Goal: Task Accomplishment & Management: Use online tool/utility

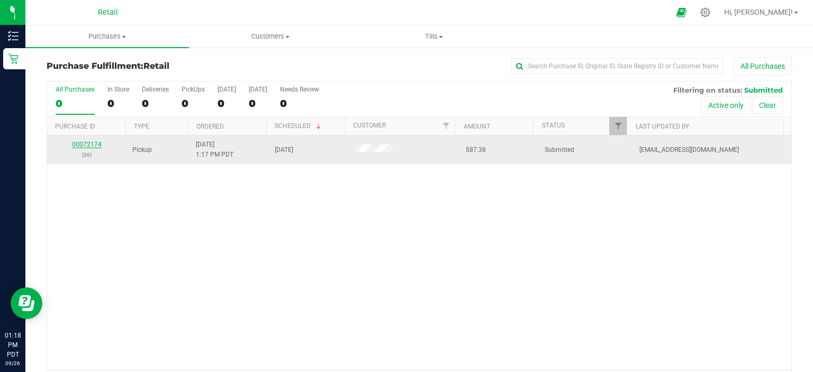
click at [83, 142] on link "00072174" at bounding box center [87, 144] width 30 height 7
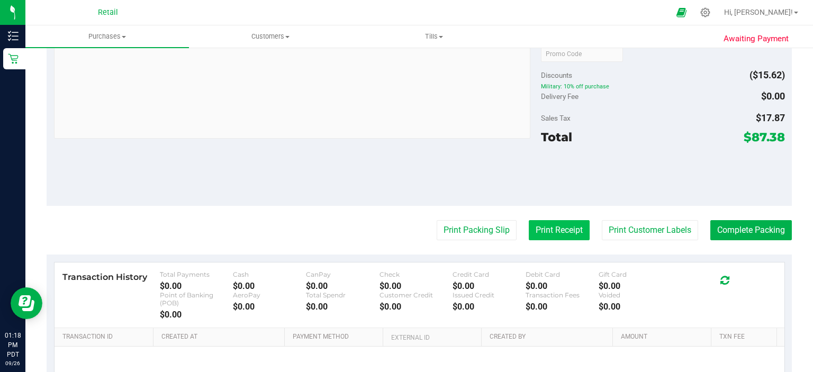
scroll to position [423, 0]
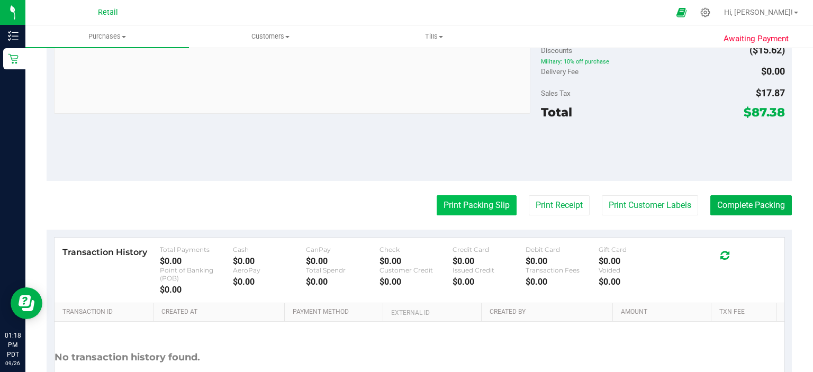
click at [489, 196] on button "Print Packing Slip" at bounding box center [477, 205] width 80 height 20
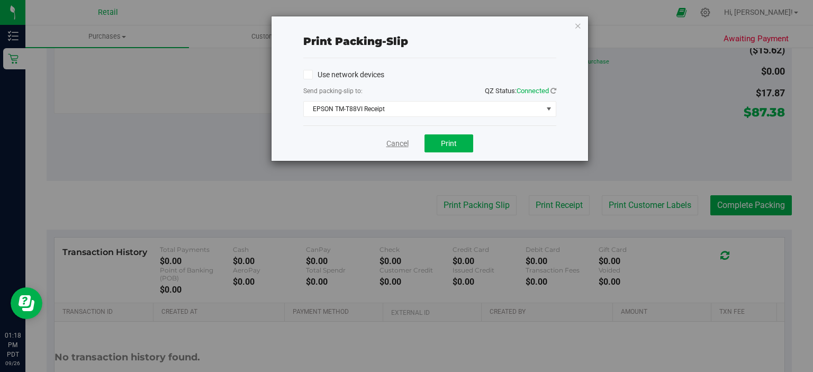
click at [386, 148] on link "Cancel" at bounding box center [397, 143] width 22 height 11
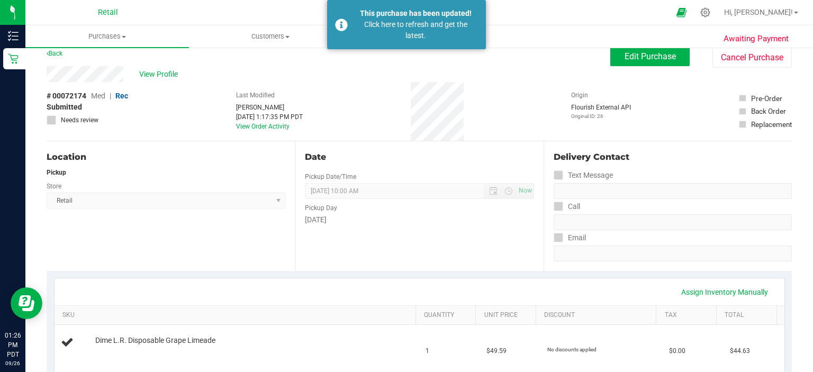
scroll to position [0, 0]
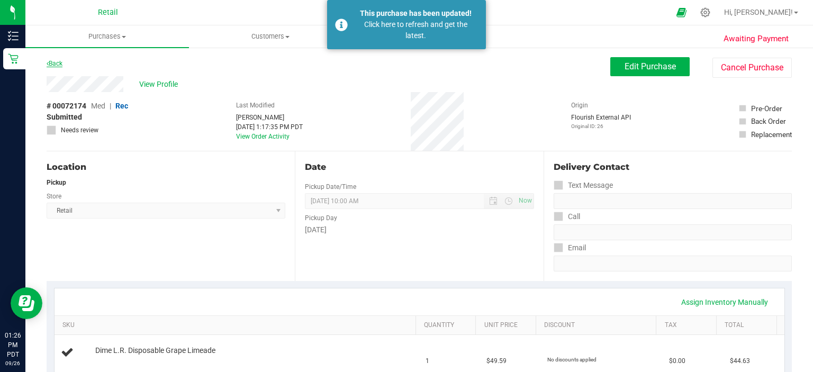
click at [62, 60] on link "Back" at bounding box center [55, 63] width 16 height 7
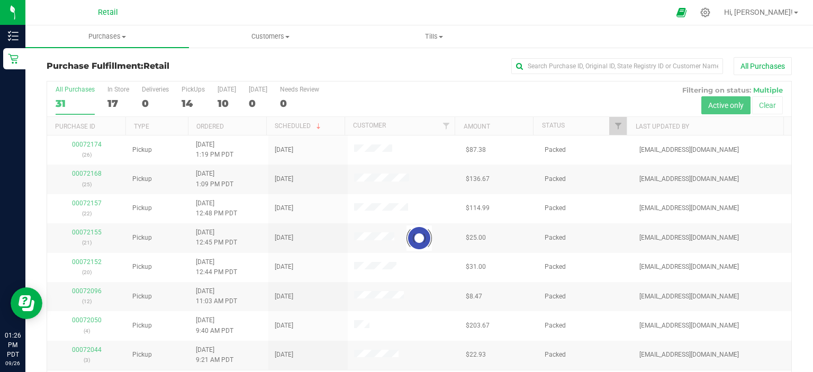
click at [191, 96] on div at bounding box center [419, 239] width 744 height 314
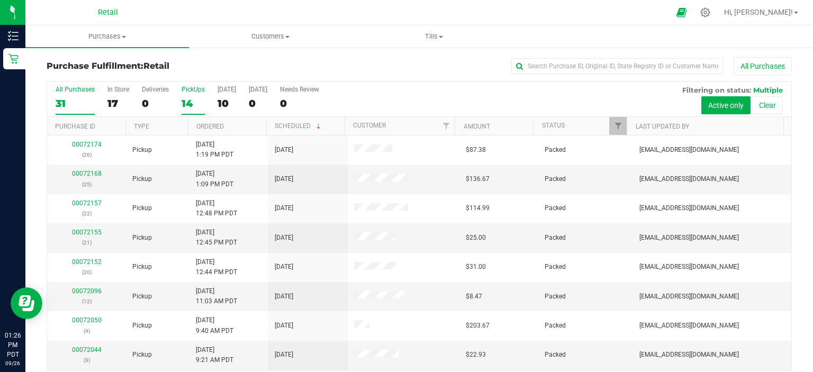
click at [185, 89] on div "PickUps" at bounding box center [193, 89] width 23 height 7
click at [0, 0] on input "PickUps 14" at bounding box center [0, 0] width 0 height 0
click at [176, 99] on div "All Purchases 31 In Store 17 Deliveries 0 PickUps 14 [DATE] 10 [DATE] 0 Needs R…" at bounding box center [419, 99] width 744 height 35
click at [192, 98] on div "14" at bounding box center [193, 103] width 23 height 12
click at [0, 0] on input "PickUps 14" at bounding box center [0, 0] width 0 height 0
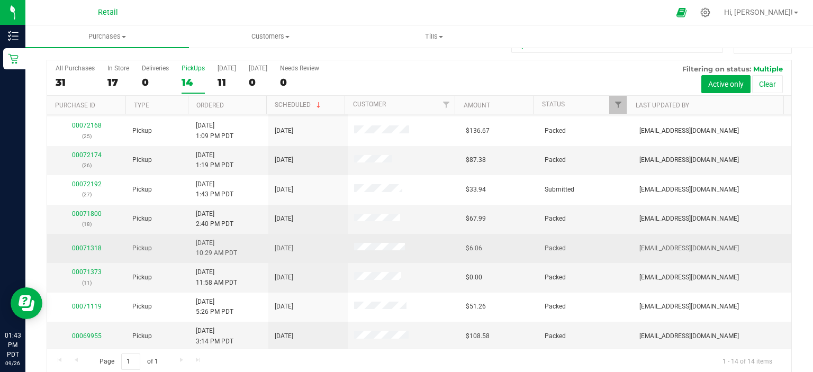
scroll to position [33, 0]
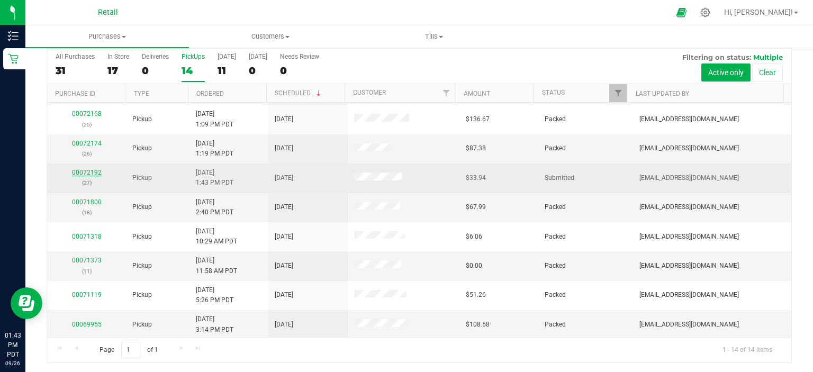
click at [92, 173] on link "00072192" at bounding box center [87, 172] width 30 height 7
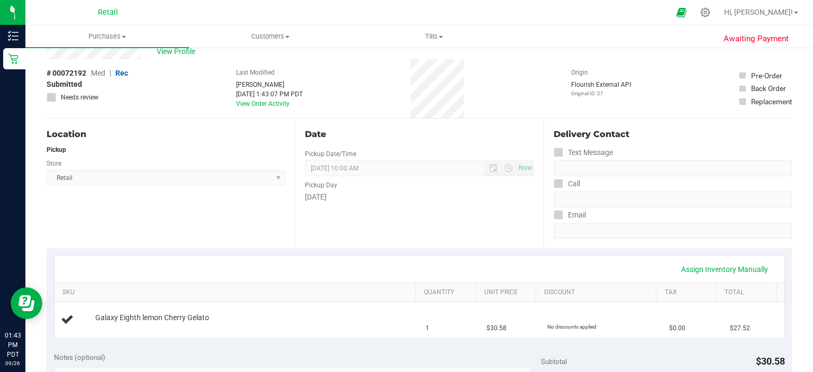
scroll to position [297, 0]
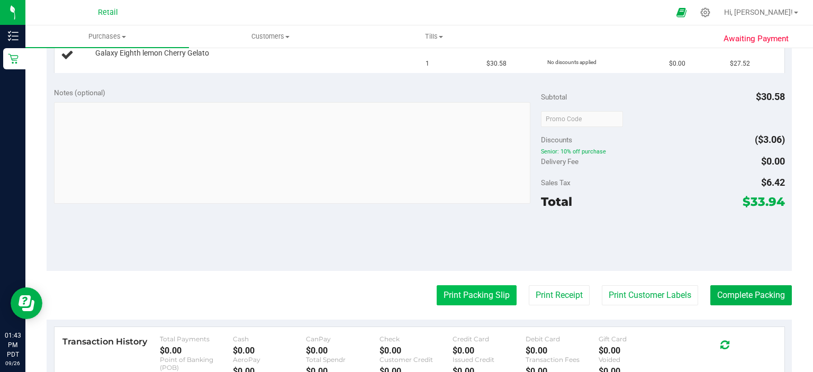
click at [483, 298] on button "Print Packing Slip" at bounding box center [477, 295] width 80 height 20
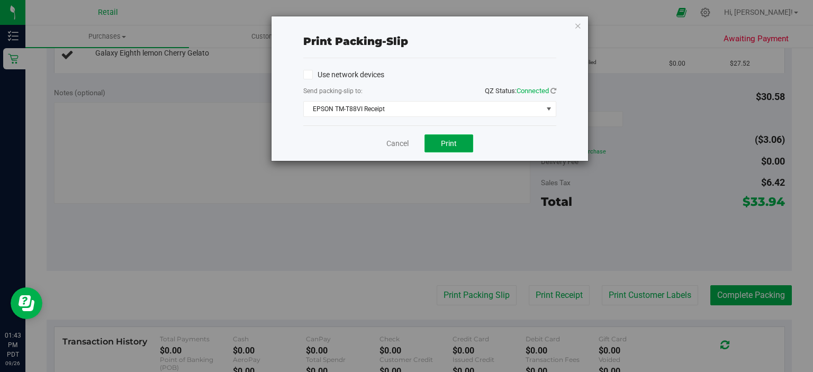
click at [445, 146] on span "Print" at bounding box center [449, 143] width 16 height 8
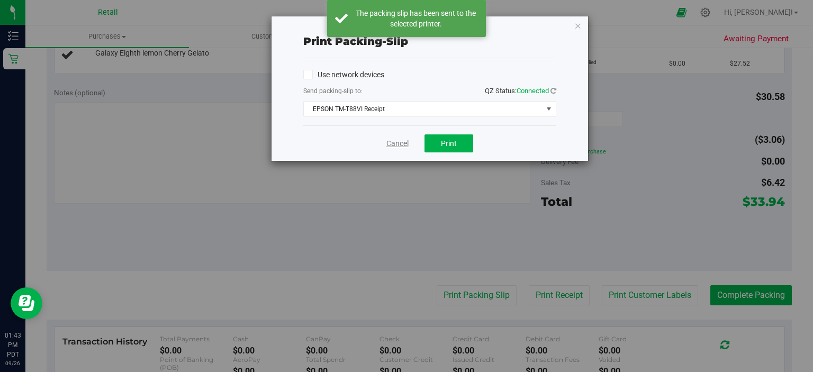
click at [399, 145] on link "Cancel" at bounding box center [397, 143] width 22 height 11
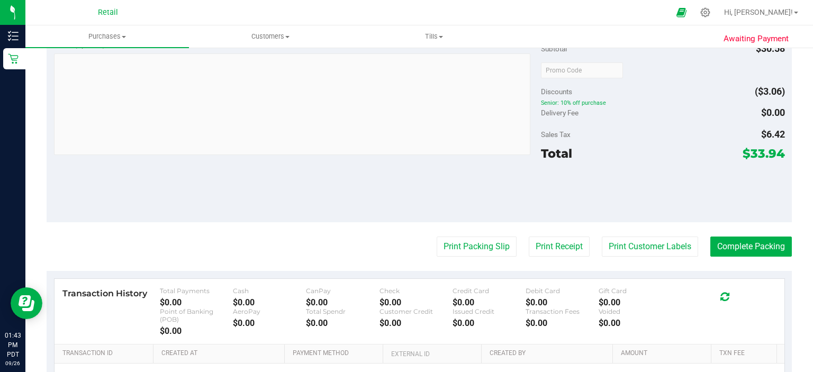
scroll to position [397, 0]
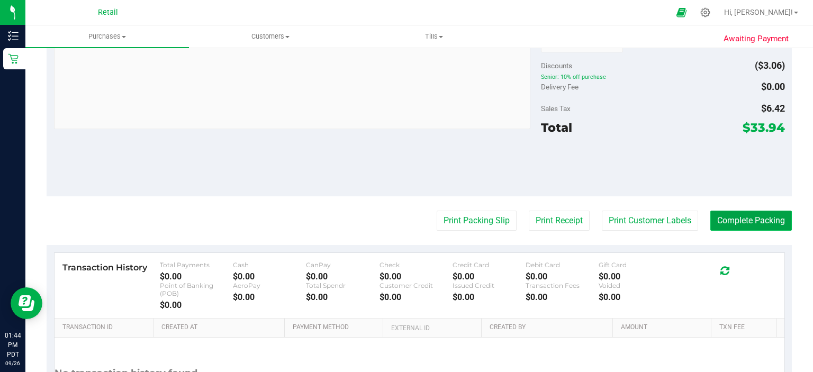
click at [780, 220] on button "Complete Packing" at bounding box center [751, 221] width 82 height 20
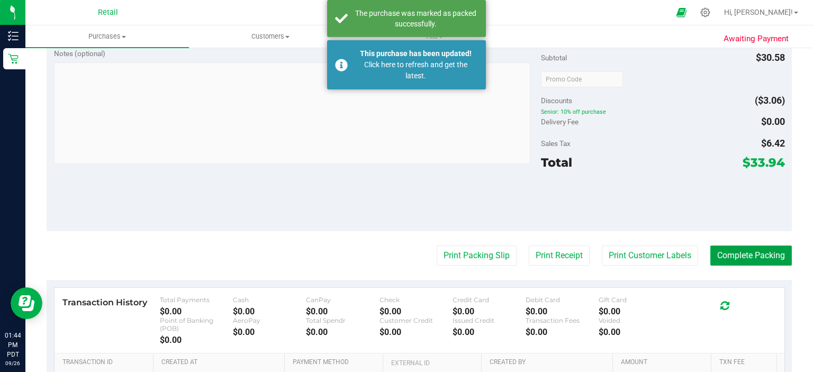
scroll to position [344, 0]
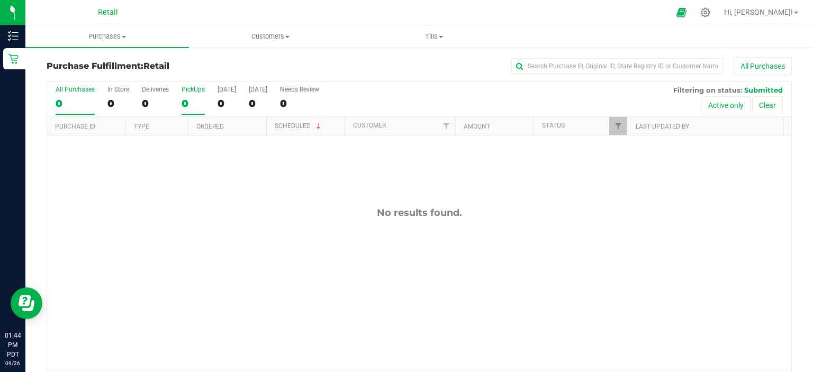
click at [195, 86] on div "PickUps" at bounding box center [193, 89] width 23 height 7
click at [0, 0] on input "PickUps 0" at bounding box center [0, 0] width 0 height 0
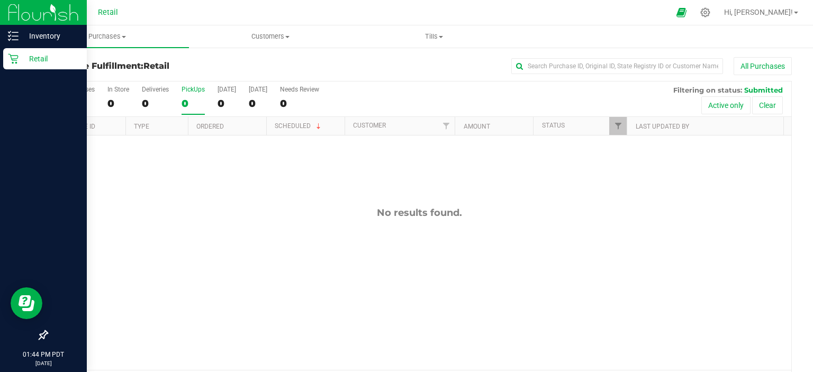
click at [25, 60] on p "Retail" at bounding box center [51, 58] width 64 height 13
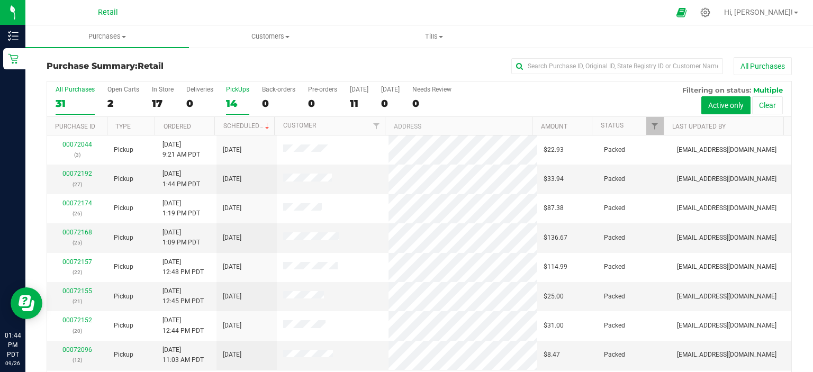
click at [240, 96] on label "PickUps 14" at bounding box center [237, 100] width 23 height 29
click at [0, 0] on input "PickUps 14" at bounding box center [0, 0] width 0 height 0
click at [231, 88] on div "PickUps" at bounding box center [237, 89] width 23 height 7
click at [0, 0] on input "PickUps 14" at bounding box center [0, 0] width 0 height 0
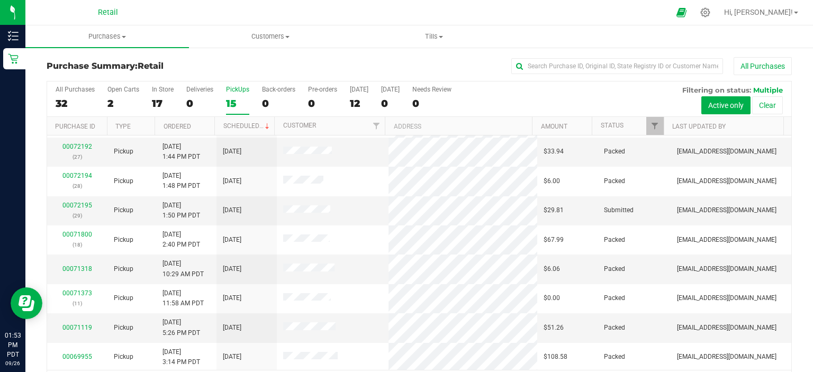
scroll to position [33, 0]
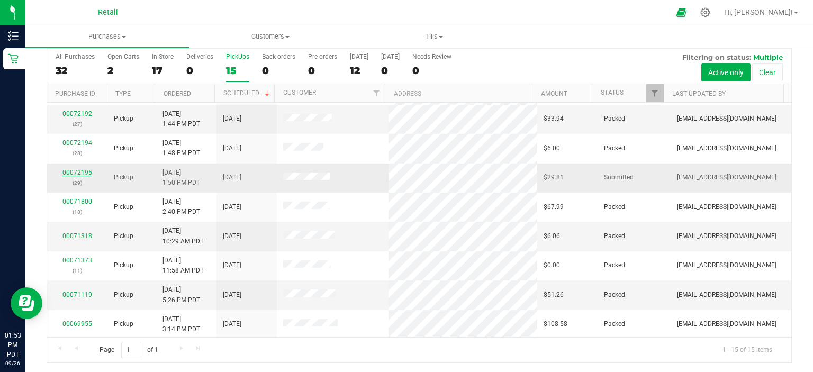
click at [70, 169] on link "00072195" at bounding box center [77, 172] width 30 height 7
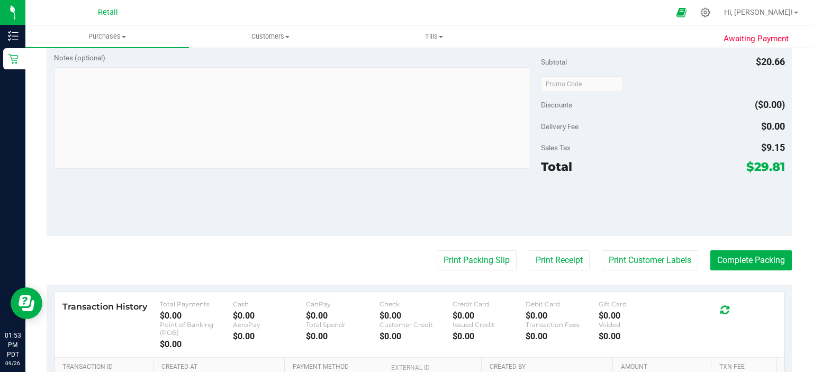
scroll to position [392, 0]
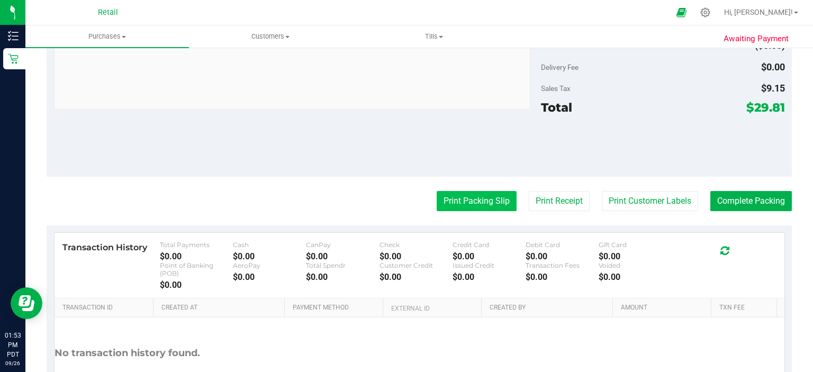
click at [459, 193] on button "Print Packing Slip" at bounding box center [477, 201] width 80 height 20
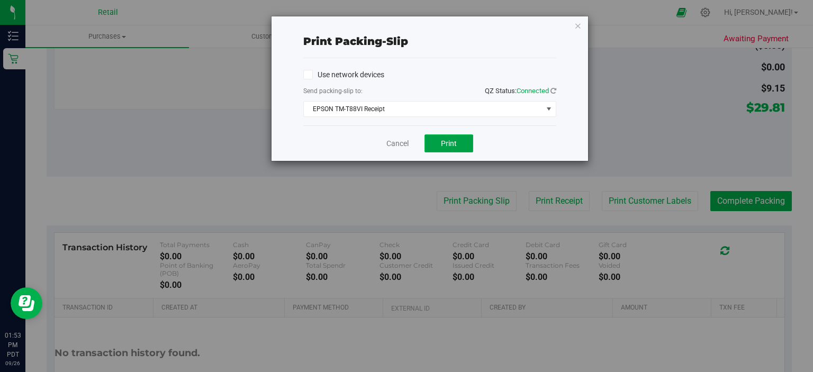
click at [449, 148] on button "Print" at bounding box center [448, 143] width 49 height 18
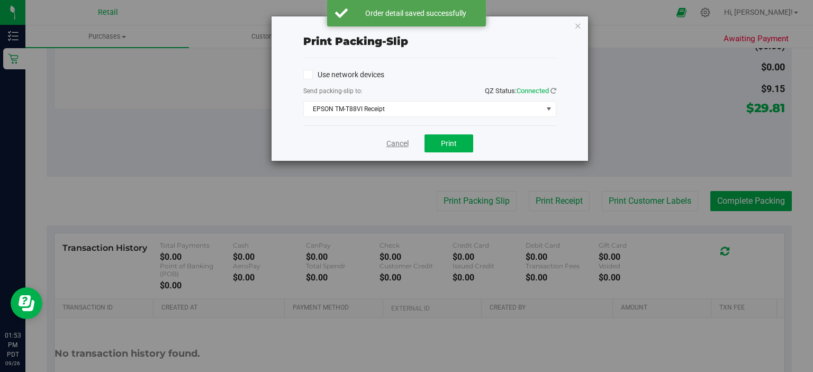
click at [390, 143] on link "Cancel" at bounding box center [397, 143] width 22 height 11
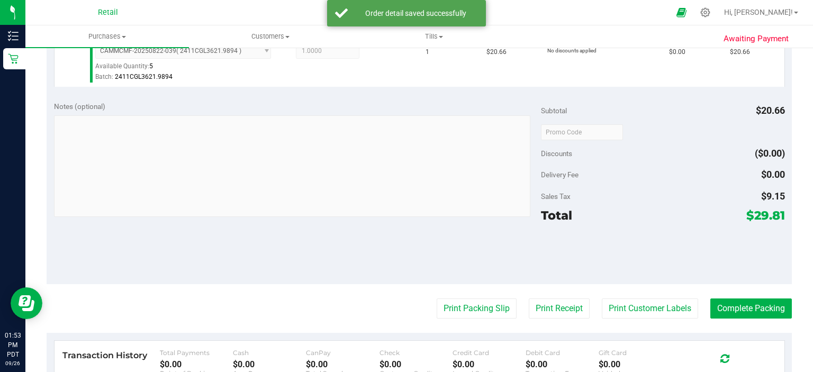
scroll to position [266, 0]
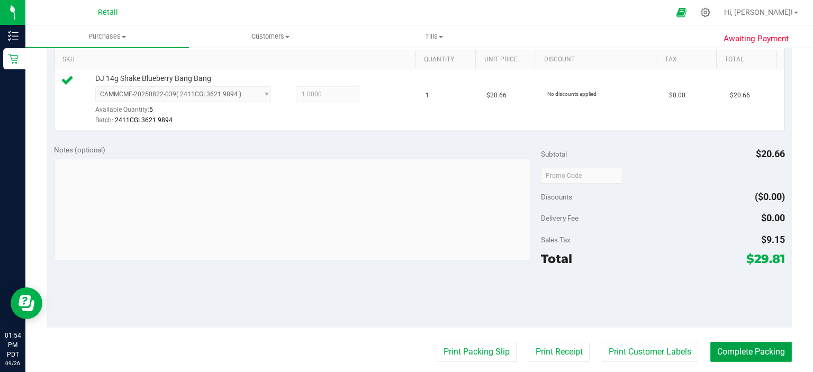
click at [739, 354] on button "Complete Packing" at bounding box center [751, 352] width 82 height 20
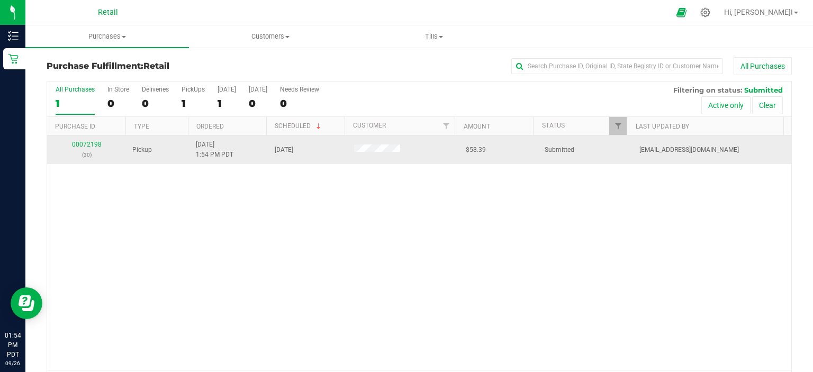
click at [90, 148] on div "00072198 (30)" at bounding box center [86, 150] width 66 height 20
click at [89, 147] on link "00072198" at bounding box center [87, 144] width 30 height 7
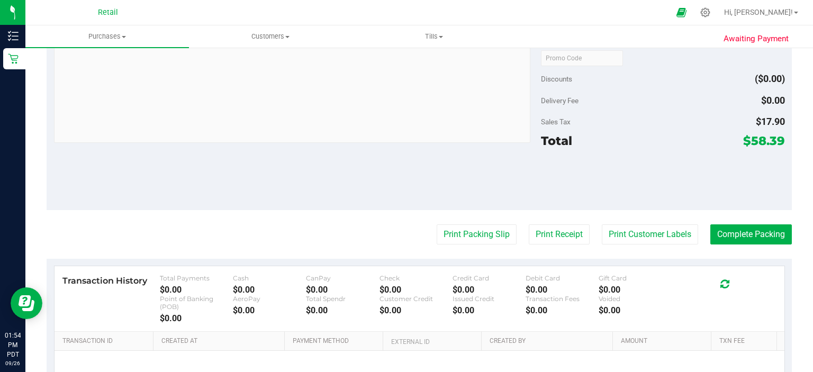
scroll to position [359, 0]
click at [457, 234] on button "Print Packing Slip" at bounding box center [477, 234] width 80 height 20
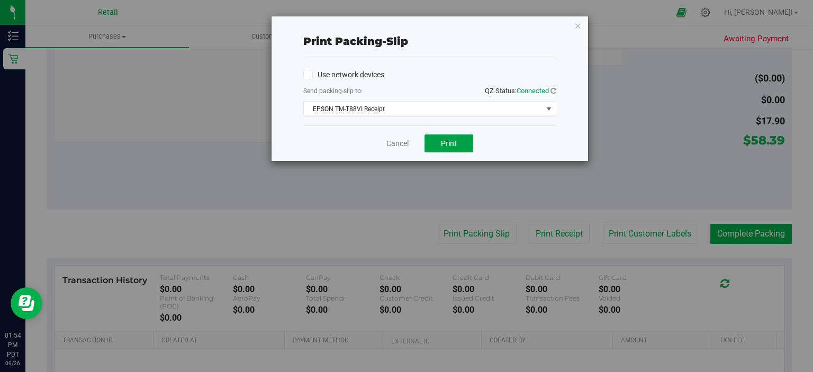
click at [449, 142] on span "Print" at bounding box center [449, 143] width 16 height 8
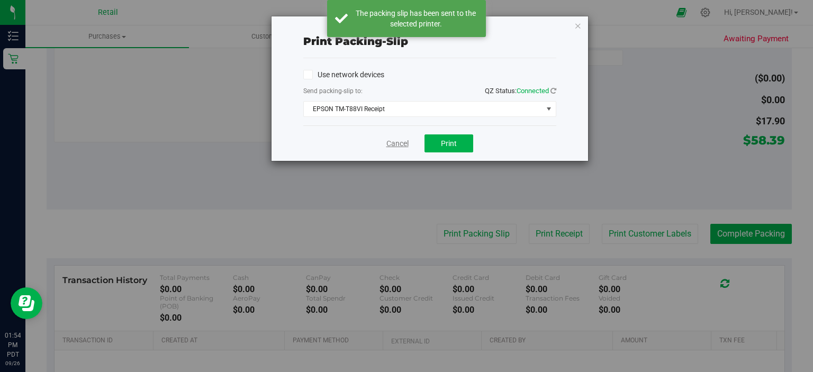
click at [397, 142] on link "Cancel" at bounding box center [397, 143] width 22 height 11
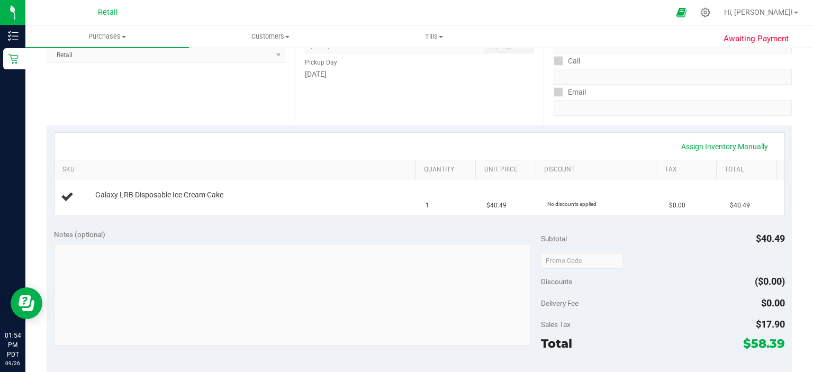
scroll to position [151, 0]
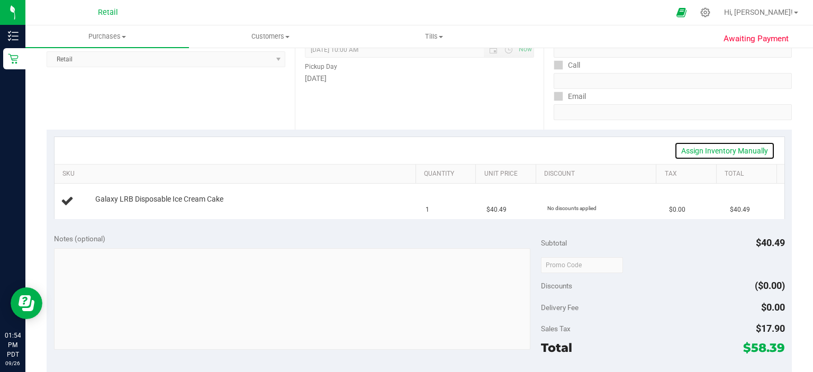
click at [752, 150] on link "Assign Inventory Manually" at bounding box center [724, 151] width 101 height 18
click at [106, 206] on link "Add Package" at bounding box center [114, 206] width 38 height 7
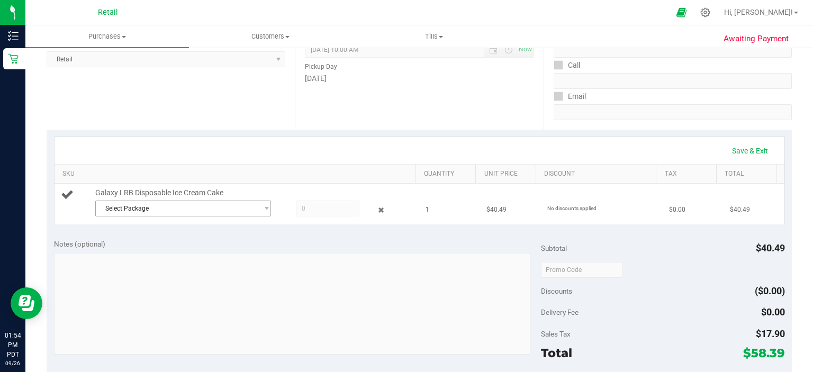
click at [243, 201] on span "Select Package" at bounding box center [176, 208] width 161 height 15
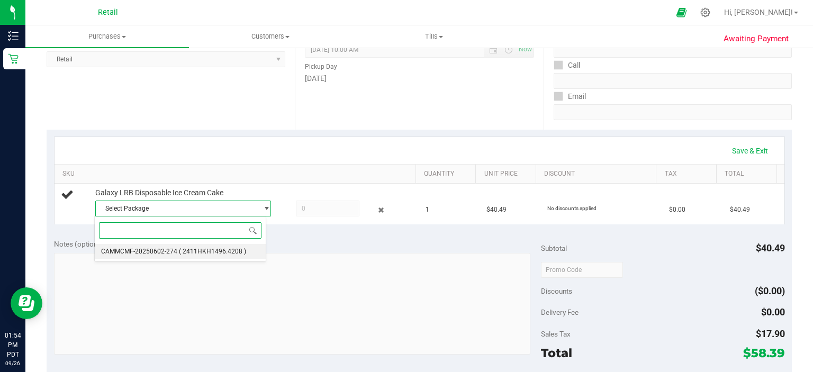
click at [201, 252] on span "( 2411HKH1496.4208 )" at bounding box center [212, 251] width 67 height 7
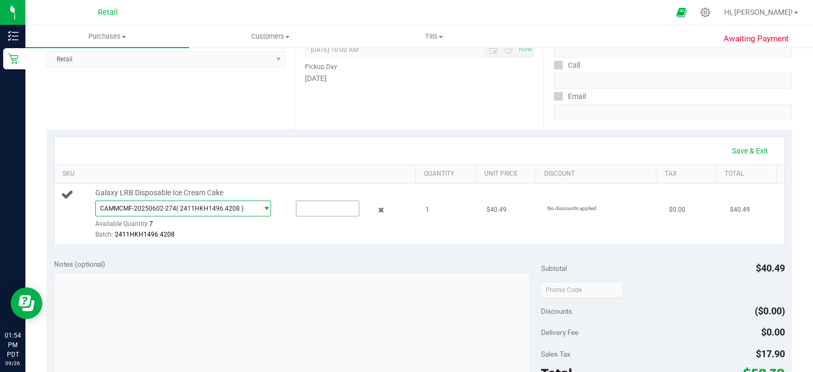
click at [316, 207] on input "text" at bounding box center [327, 208] width 62 height 15
type input "1"
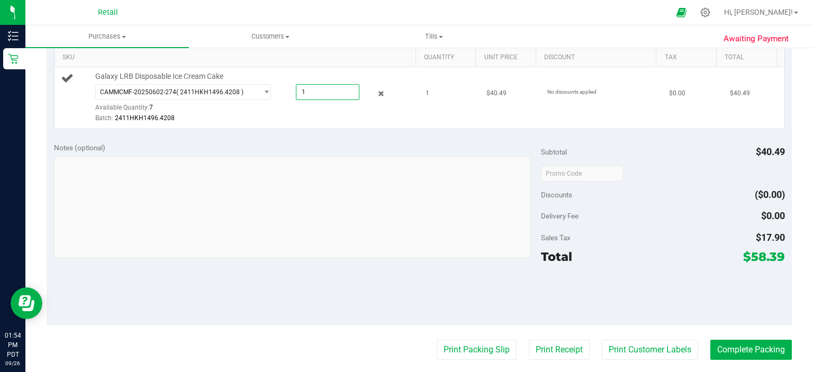
scroll to position [291, 0]
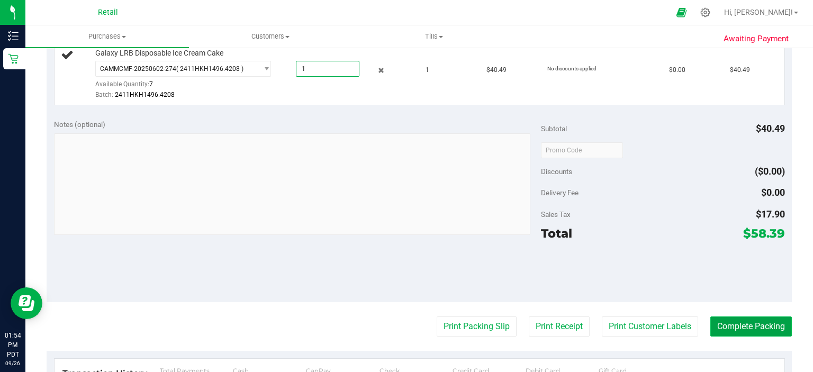
click at [749, 328] on button "Complete Packing" at bounding box center [751, 327] width 82 height 20
type input "1.0000"
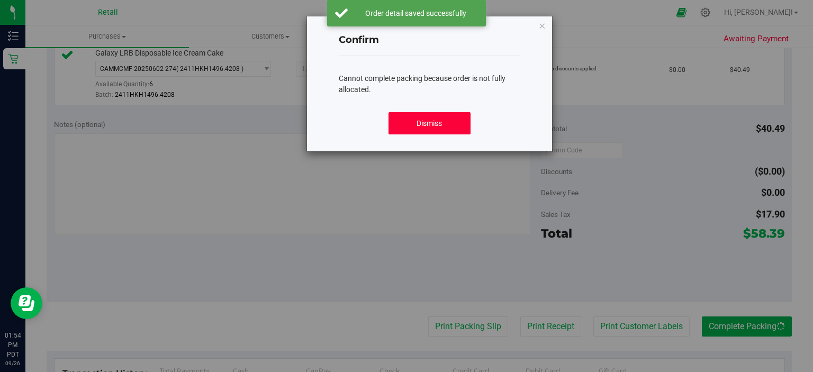
click at [447, 114] on button "Dismiss" at bounding box center [429, 123] width 82 height 22
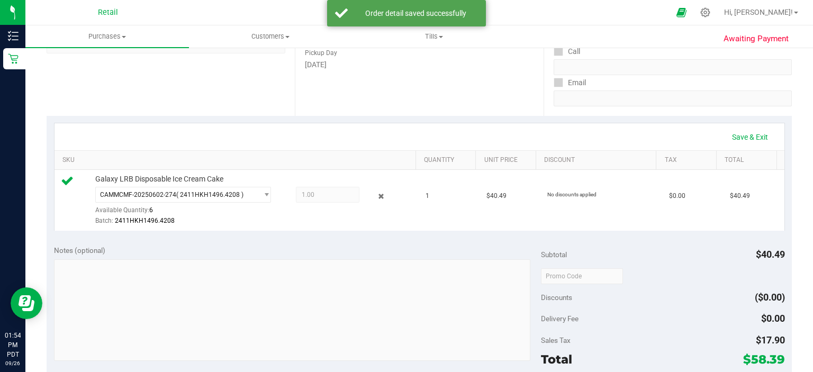
scroll to position [164, 0]
click at [752, 137] on link "Save & Exit" at bounding box center [750, 139] width 50 height 18
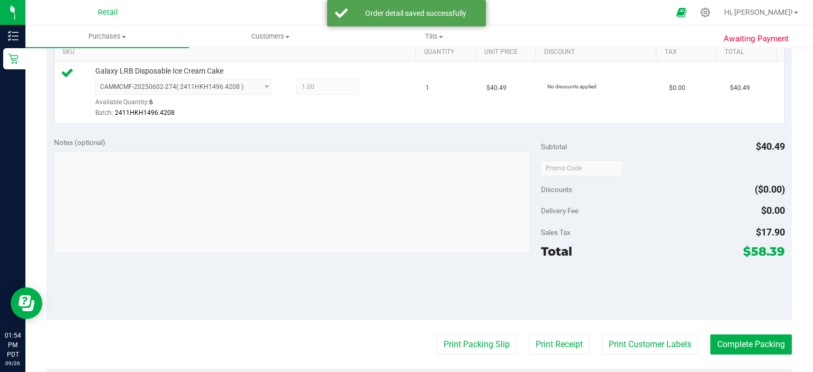
scroll to position [311, 0]
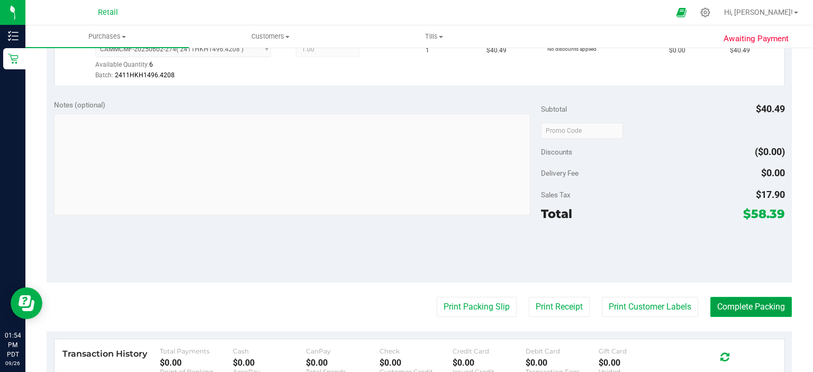
click at [747, 315] on button "Complete Packing" at bounding box center [751, 307] width 82 height 20
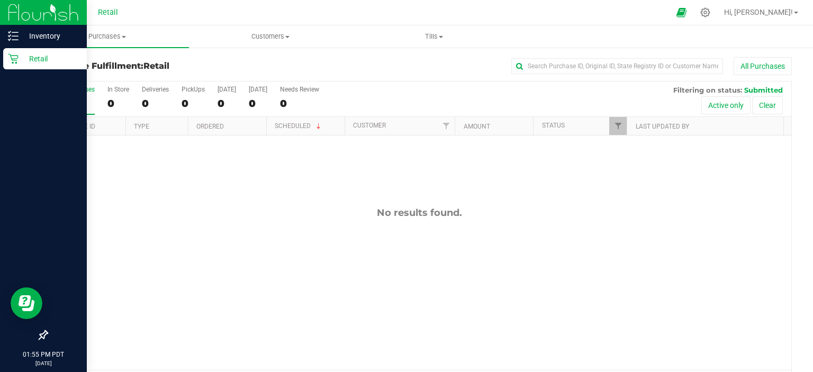
click at [15, 63] on icon at bounding box center [13, 58] width 11 height 11
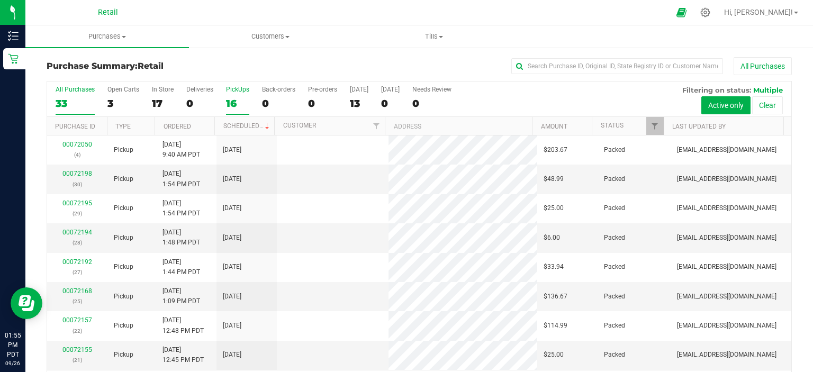
click at [233, 97] on div "16" at bounding box center [237, 103] width 23 height 12
click at [0, 0] on input "PickUps 16" at bounding box center [0, 0] width 0 height 0
click at [249, 37] on span "Customers" at bounding box center [270, 37] width 162 height 10
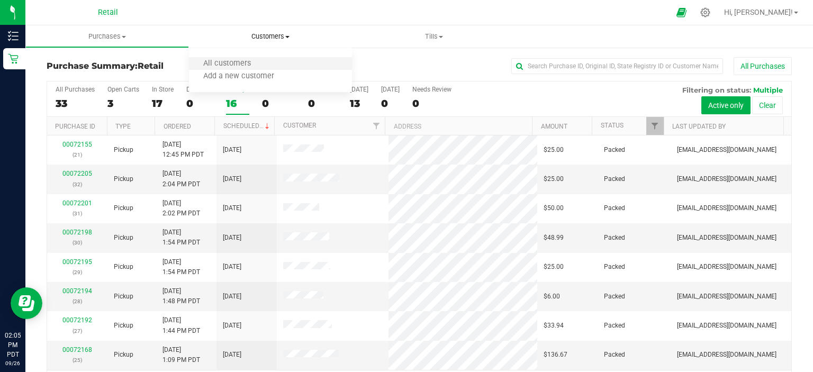
click at [246, 59] on span "All customers" at bounding box center [227, 63] width 76 height 9
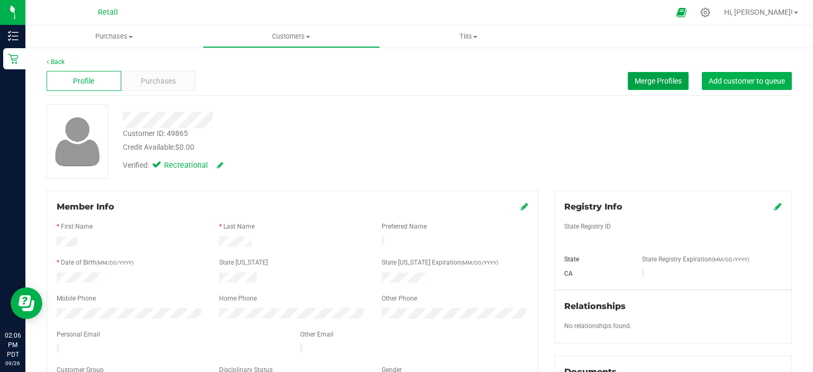
click at [652, 83] on span "Merge Profiles" at bounding box center [658, 81] width 47 height 8
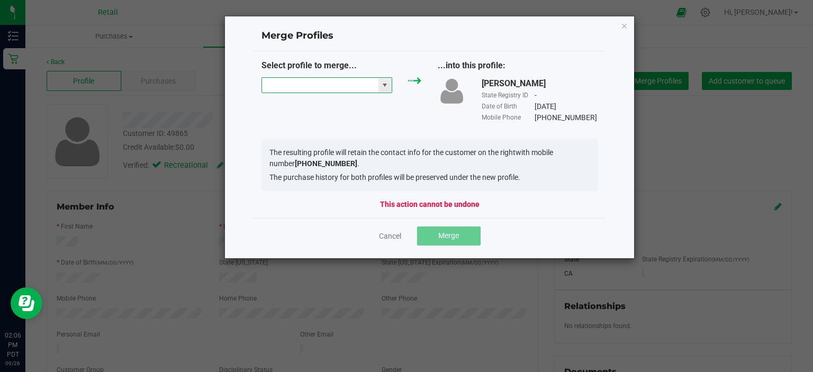
click at [296, 88] on input "NO DATA FOUND" at bounding box center [320, 85] width 116 height 15
type input "A"
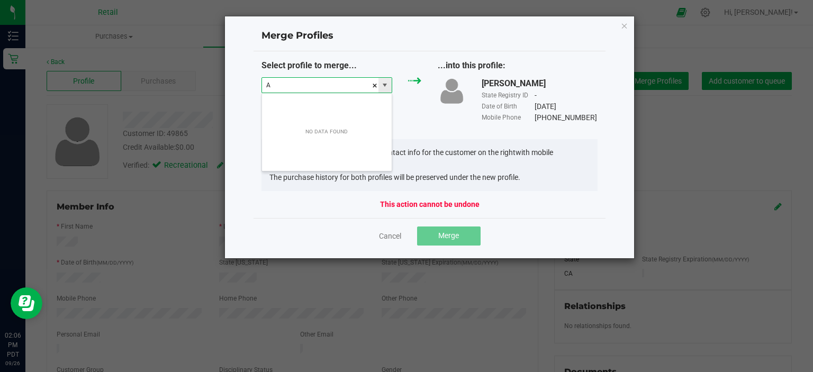
scroll to position [15, 131]
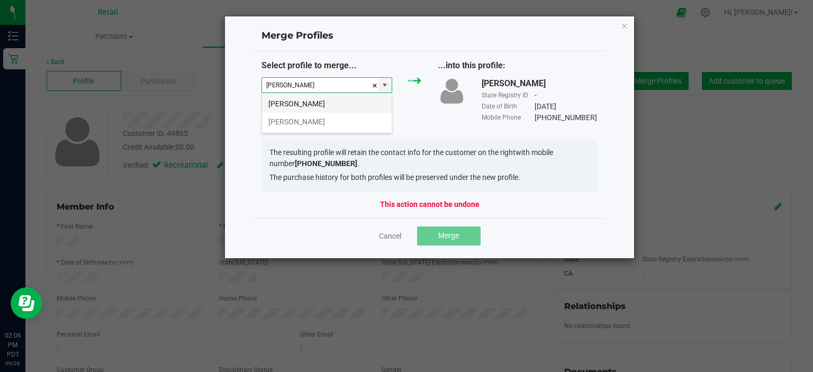
click at [312, 107] on li "[PERSON_NAME]" at bounding box center [327, 104] width 130 height 18
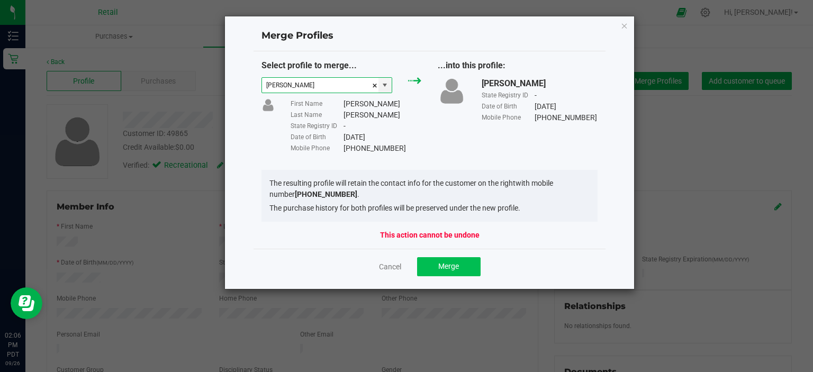
type input "[PERSON_NAME]"
click at [427, 259] on button "Merge" at bounding box center [449, 266] width 64 height 19
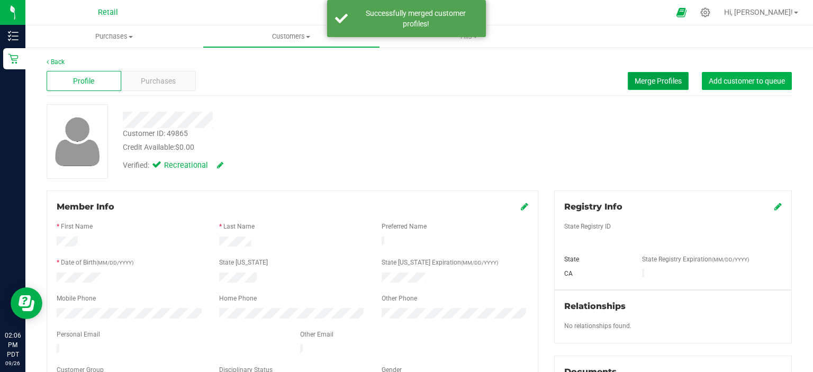
click at [655, 73] on button "Merge Profiles" at bounding box center [658, 81] width 61 height 18
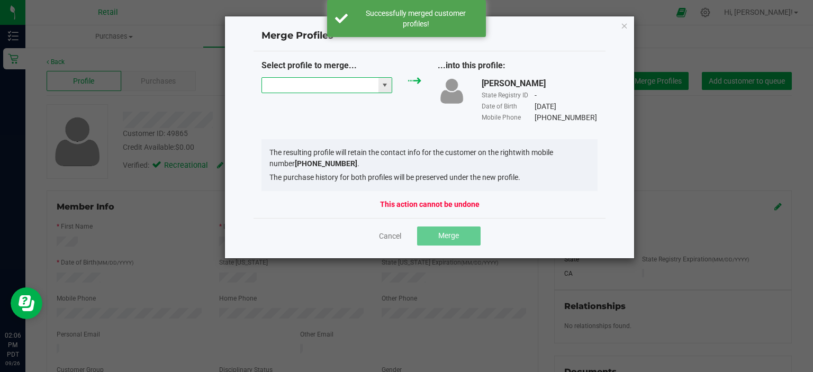
click at [332, 82] on input "NO DATA FOUND" at bounding box center [320, 85] width 116 height 15
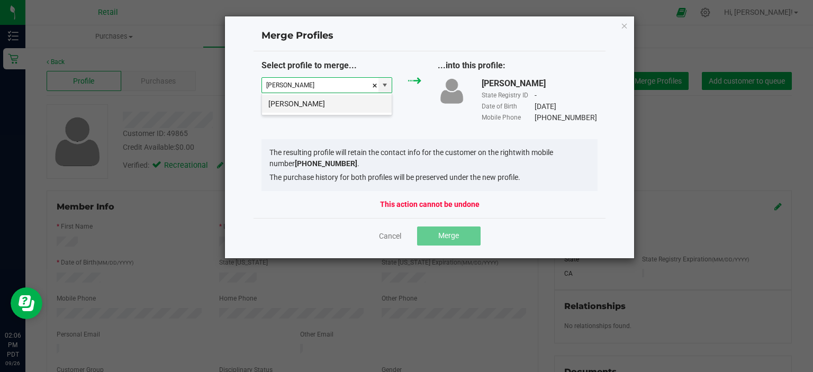
click at [334, 103] on li "[PERSON_NAME]" at bounding box center [327, 104] width 130 height 18
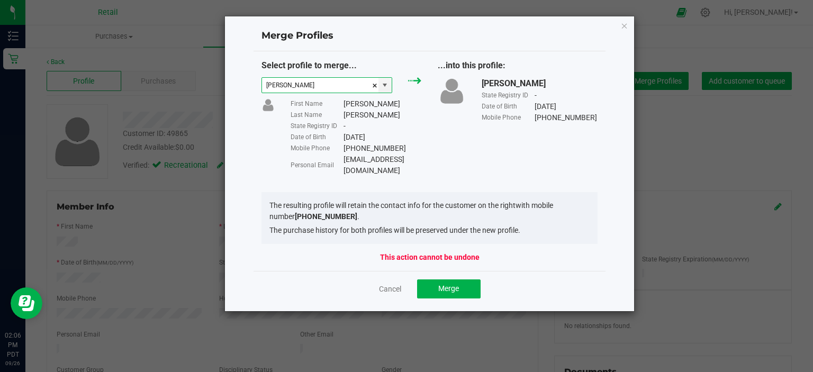
type input "[PERSON_NAME]"
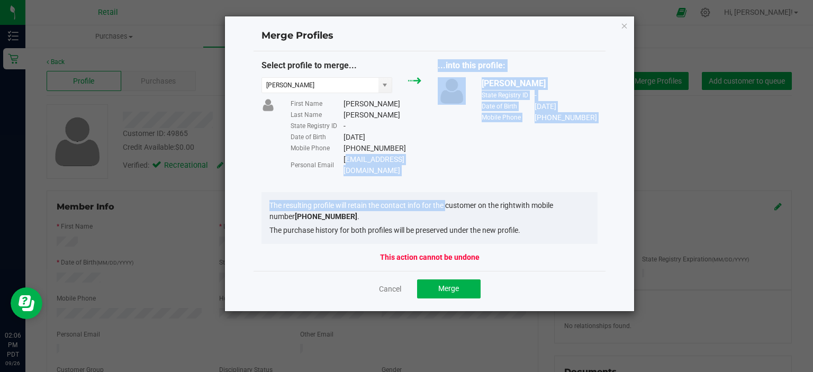
drag, startPoint x: 345, startPoint y: 160, endPoint x: 446, endPoint y: 159, distance: 101.1
click at [448, 164] on div "Select profile to merge... [PERSON_NAME] First Name [PERSON_NAME] Name [PERSON_…" at bounding box center [430, 117] width 352 height 117
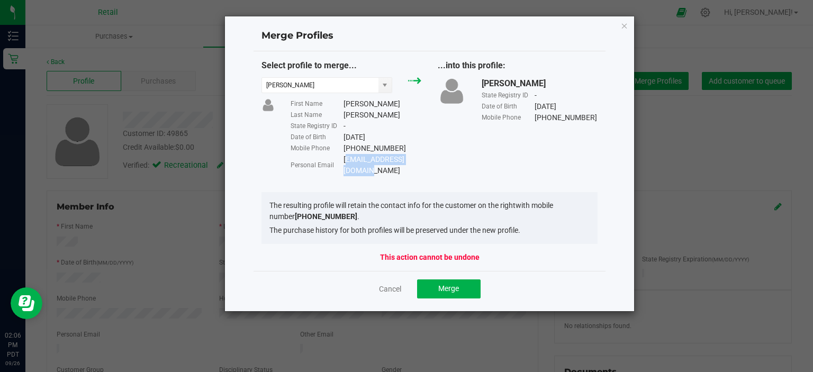
copy div "[EMAIL_ADDRESS][DOMAIN_NAME]"
click at [462, 279] on button "Merge" at bounding box center [449, 288] width 64 height 19
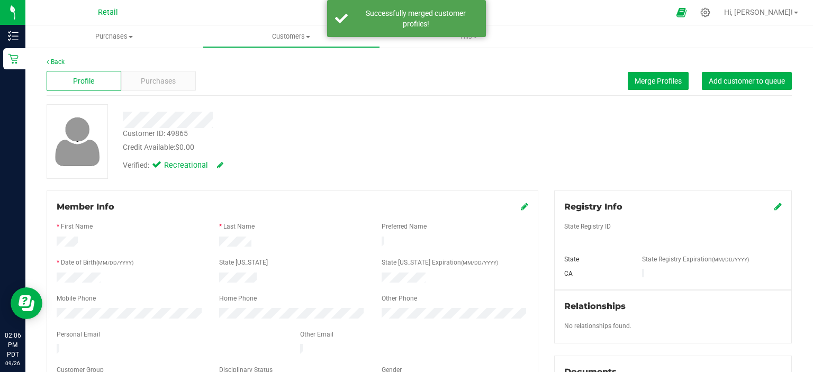
click at [521, 203] on icon at bounding box center [524, 206] width 7 height 8
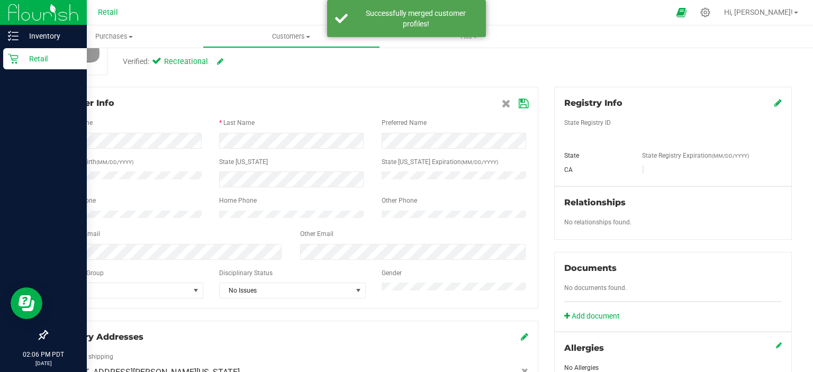
scroll to position [106, 0]
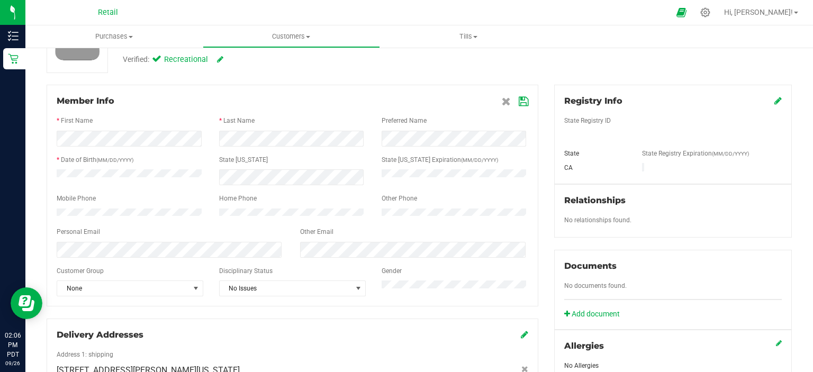
click at [519, 103] on icon at bounding box center [524, 101] width 10 height 8
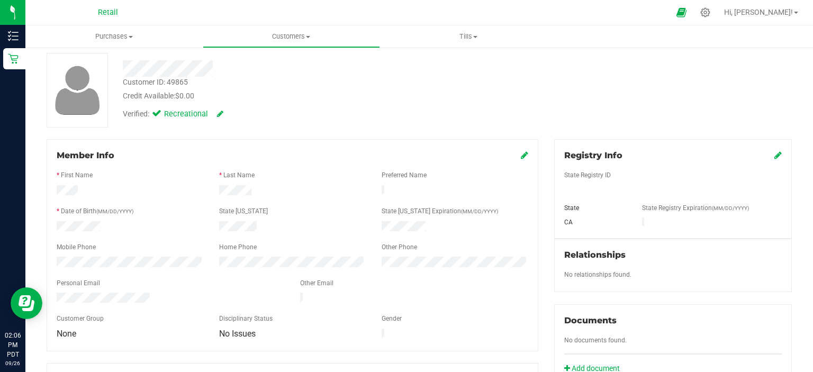
scroll to position [0, 0]
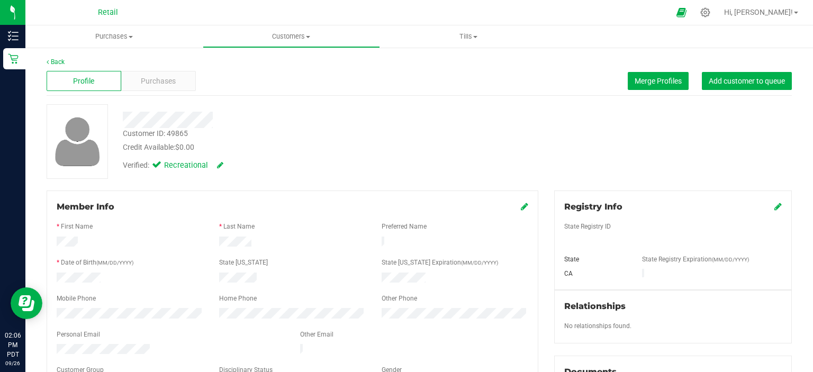
click at [719, 91] on div "Profile Purchases Merge Profiles Add customer to queue" at bounding box center [419, 81] width 745 height 29
click at [720, 83] on span "Add customer to queue" at bounding box center [747, 81] width 76 height 8
click at [735, 85] on button "Add customer to queue" at bounding box center [747, 81] width 90 height 18
click at [62, 59] on link "Back" at bounding box center [56, 61] width 18 height 7
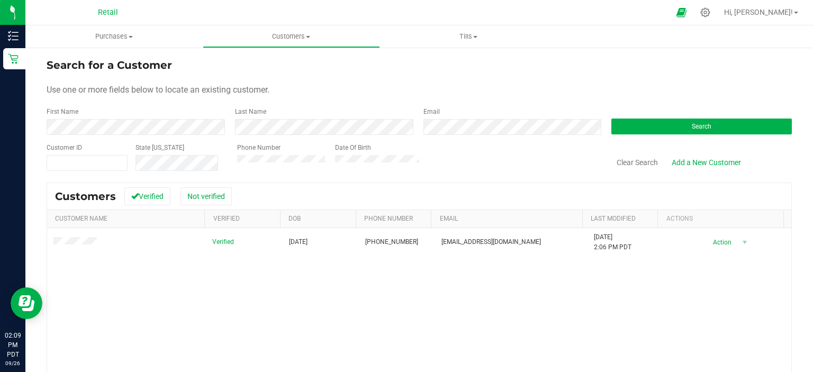
click at [273, 168] on div "Phone Number Date Of Birth" at bounding box center [324, 157] width 191 height 29
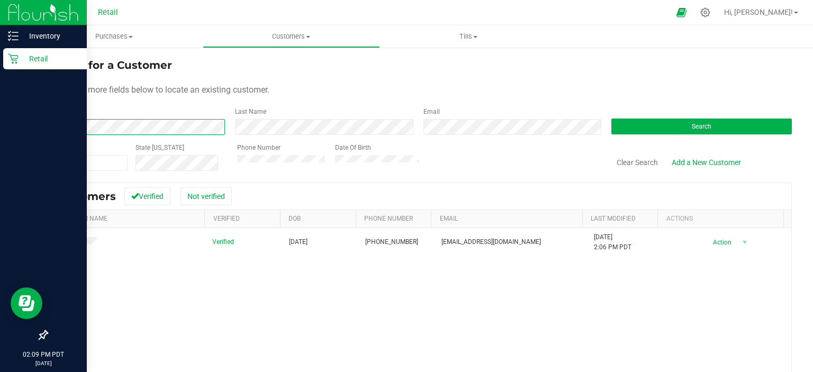
click at [0, 131] on div "Inventory Retail 02:09 PM PDT [DATE] 09/26 Retail Hi, [PERSON_NAME]! Purchases …" at bounding box center [406, 186] width 813 height 372
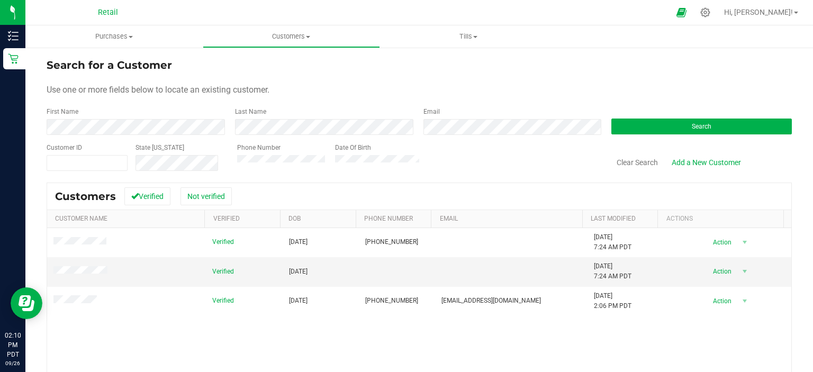
click at [325, 77] on form "Search for a Customer Use one or more fields below to locate an existing custom…" at bounding box center [419, 114] width 745 height 114
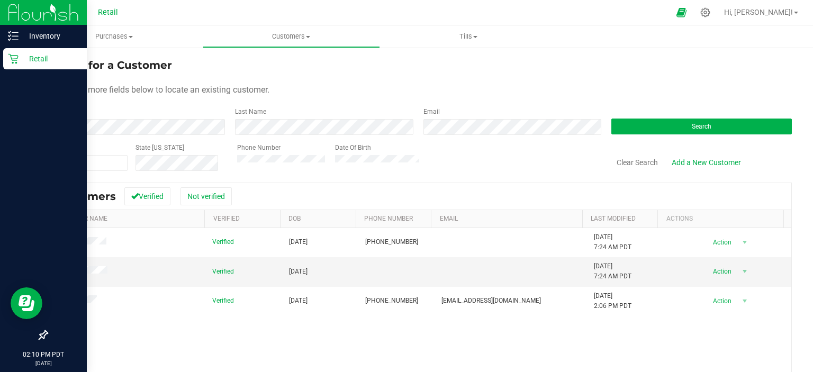
click at [10, 64] on div "Retail" at bounding box center [45, 58] width 84 height 21
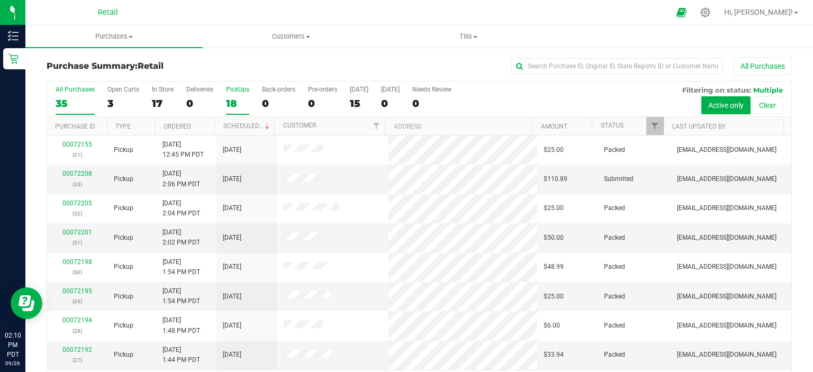
click at [235, 98] on div "18" at bounding box center [237, 103] width 23 height 12
click at [0, 0] on input "PickUps 18" at bounding box center [0, 0] width 0 height 0
click at [88, 171] on link "00072208" at bounding box center [77, 173] width 30 height 7
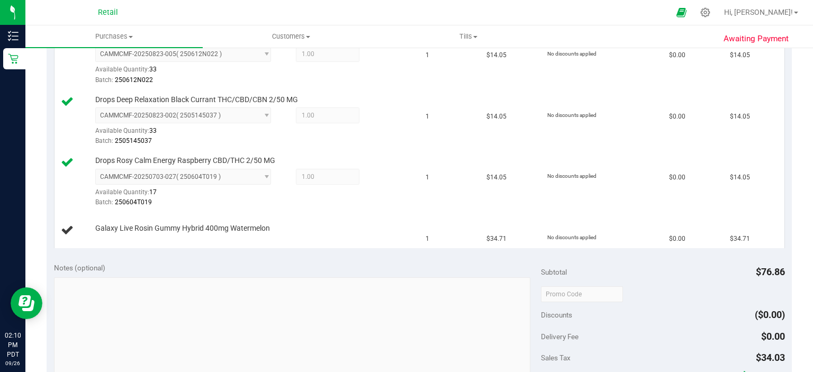
scroll to position [423, 0]
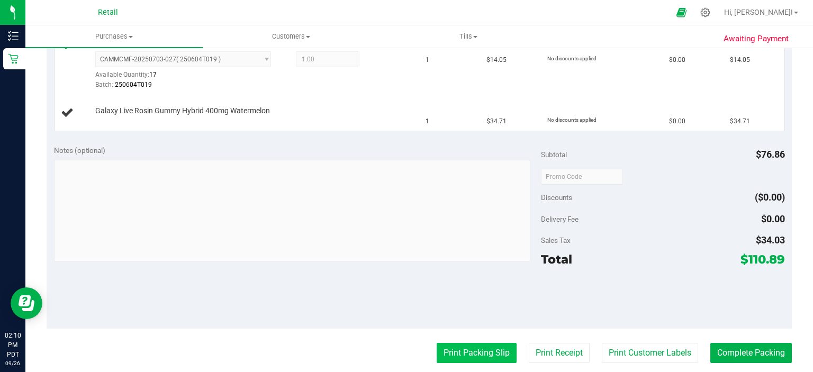
click at [472, 352] on button "Print Packing Slip" at bounding box center [477, 353] width 80 height 20
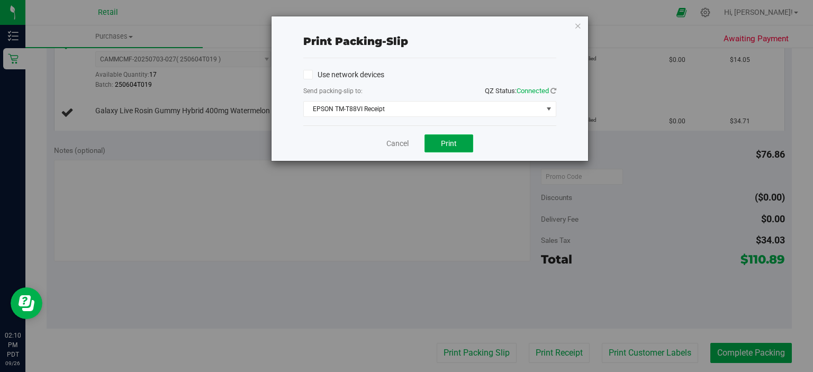
click at [437, 142] on button "Print" at bounding box center [448, 143] width 49 height 18
click at [400, 142] on link "Cancel" at bounding box center [397, 143] width 22 height 11
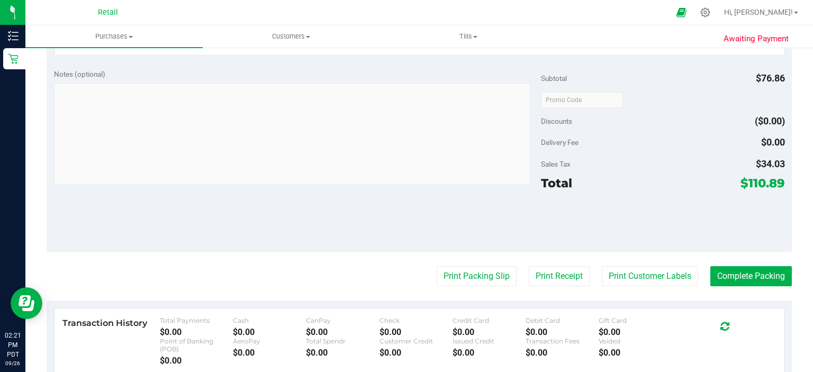
scroll to position [530, 0]
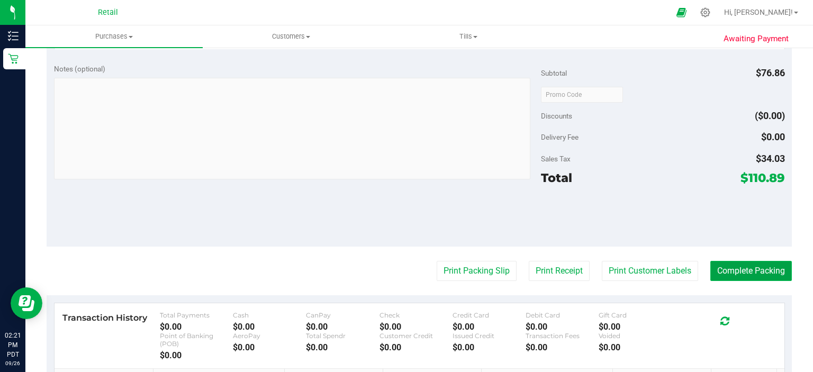
click at [757, 278] on button "Complete Packing" at bounding box center [751, 271] width 82 height 20
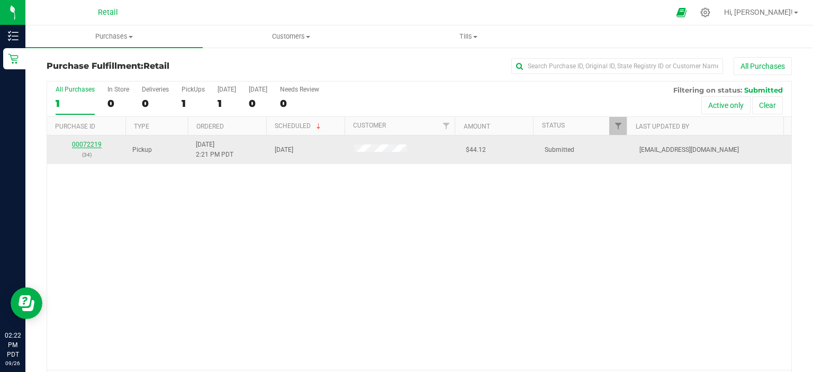
click at [85, 146] on link "00072219" at bounding box center [87, 144] width 30 height 7
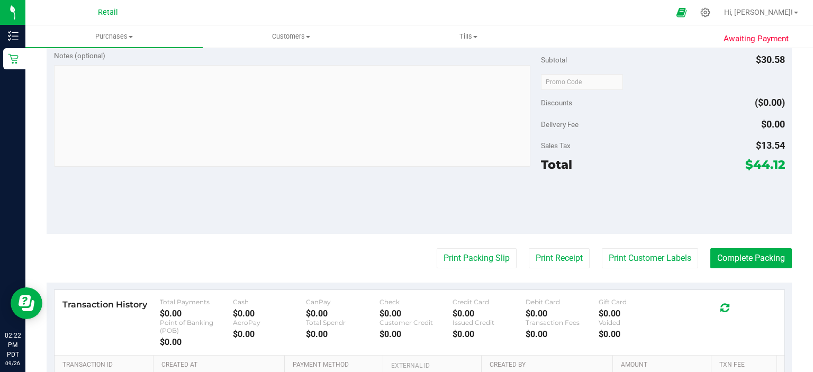
scroll to position [336, 0]
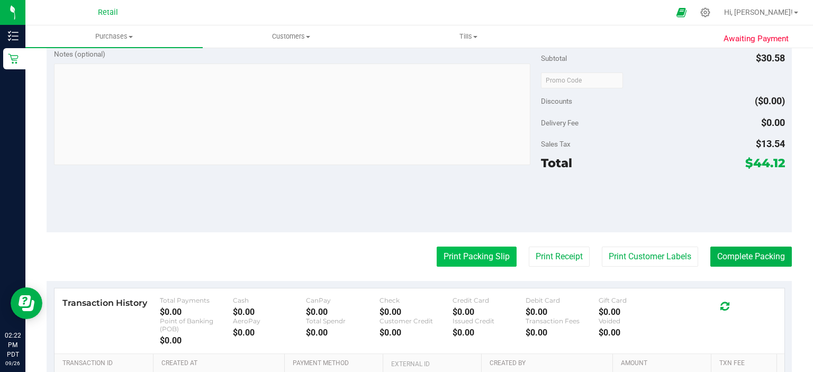
click at [467, 257] on button "Print Packing Slip" at bounding box center [477, 257] width 80 height 20
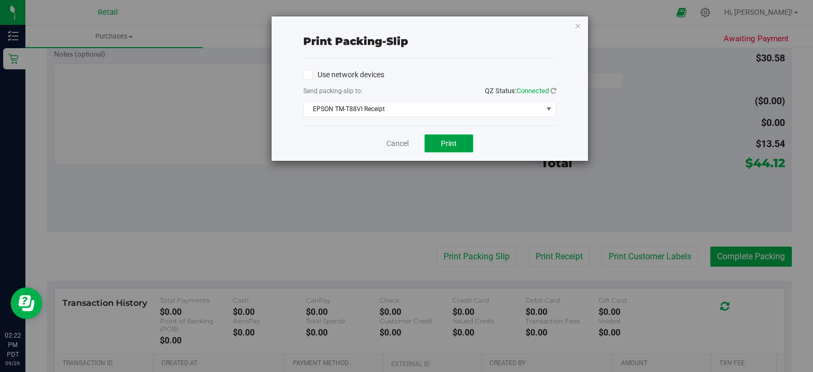
click at [446, 141] on span "Print" at bounding box center [449, 143] width 16 height 8
click at [393, 139] on link "Cancel" at bounding box center [397, 143] width 22 height 11
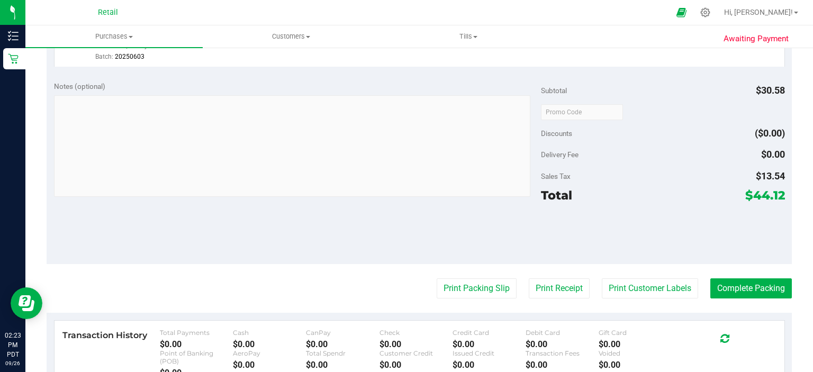
scroll to position [332, 0]
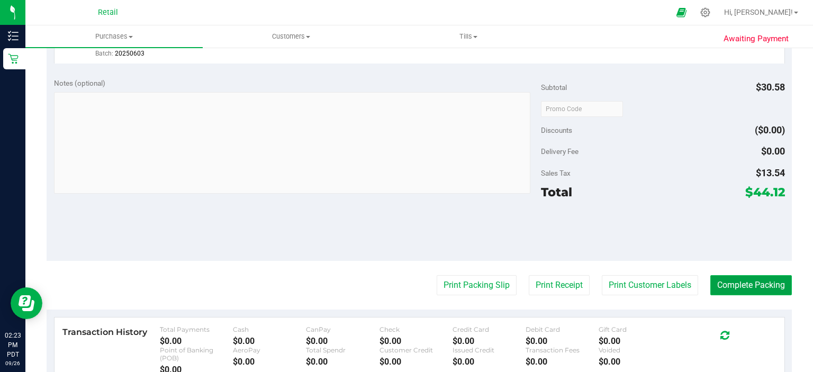
click at [766, 290] on button "Complete Packing" at bounding box center [751, 285] width 82 height 20
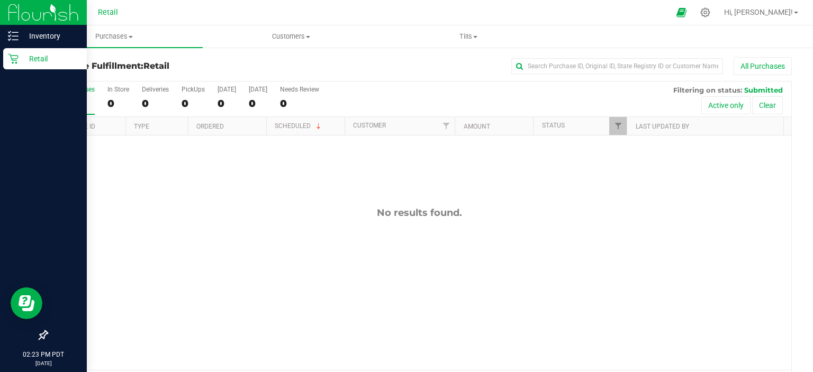
click at [17, 53] on div "Retail" at bounding box center [45, 58] width 84 height 21
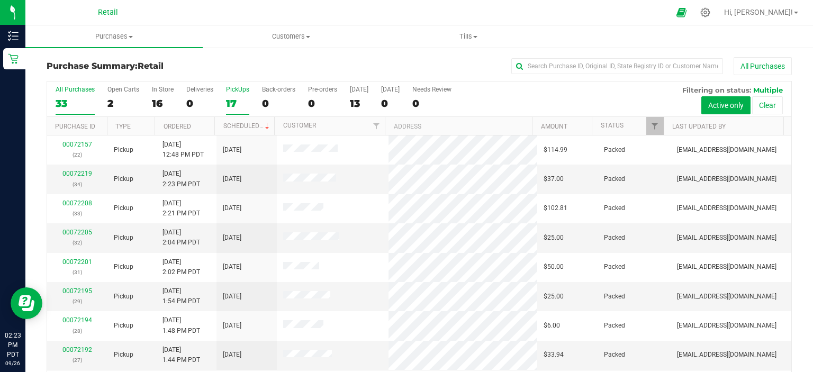
click at [232, 94] on label "PickUps 17" at bounding box center [237, 100] width 23 height 29
click at [0, 0] on input "PickUps 17" at bounding box center [0, 0] width 0 height 0
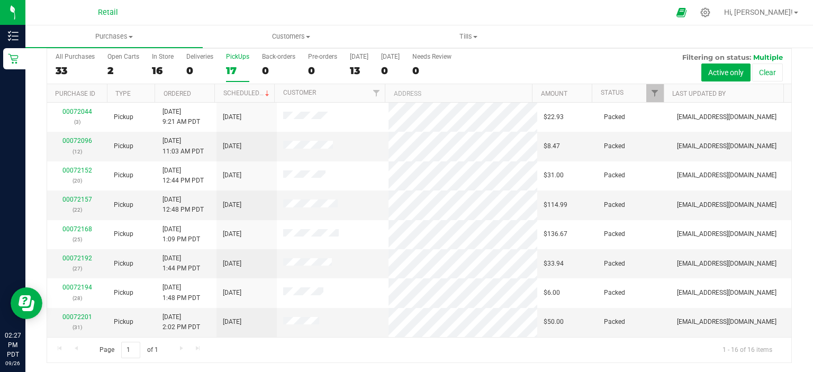
click at [355, 5] on div at bounding box center [429, 12] width 480 height 21
click at [232, 74] on div "17" at bounding box center [237, 71] width 23 height 12
click at [0, 0] on input "PickUps 17" at bounding box center [0, 0] width 0 height 0
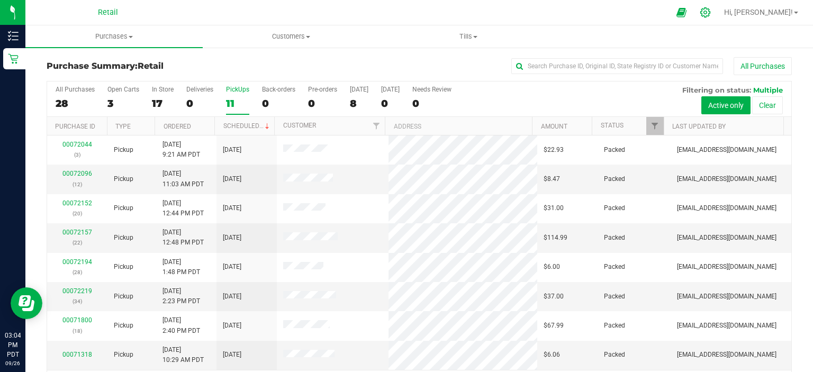
click at [711, 14] on icon at bounding box center [705, 12] width 11 height 11
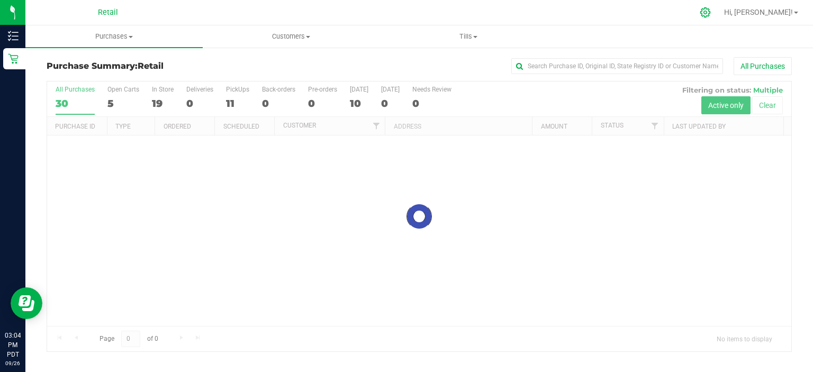
click at [711, 12] on icon at bounding box center [705, 12] width 11 height 11
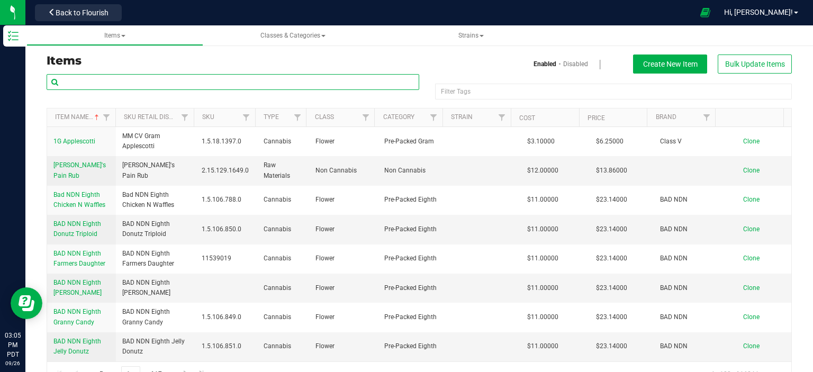
click at [261, 80] on input "text" at bounding box center [233, 82] width 373 height 16
type input "vibes"
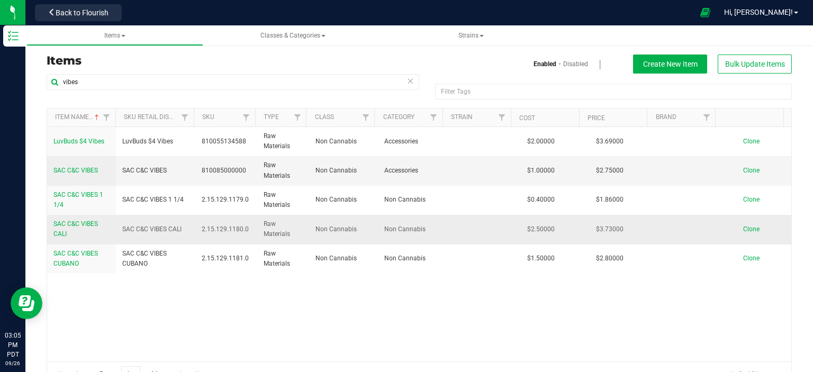
click at [63, 221] on span "SAC C&C VIBES CALI" at bounding box center [75, 228] width 44 height 17
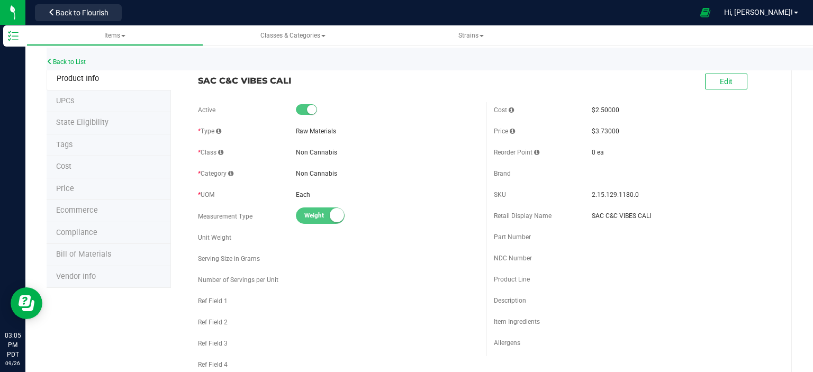
click at [68, 71] on li "Product Info" at bounding box center [109, 79] width 124 height 23
click at [79, 61] on link "Back to List" at bounding box center [66, 61] width 39 height 7
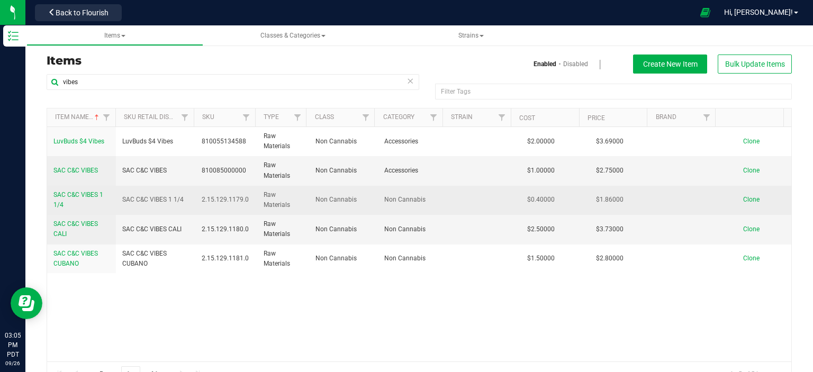
click at [68, 193] on span "SAC C&C VIBES 1 1/4" at bounding box center [78, 199] width 50 height 17
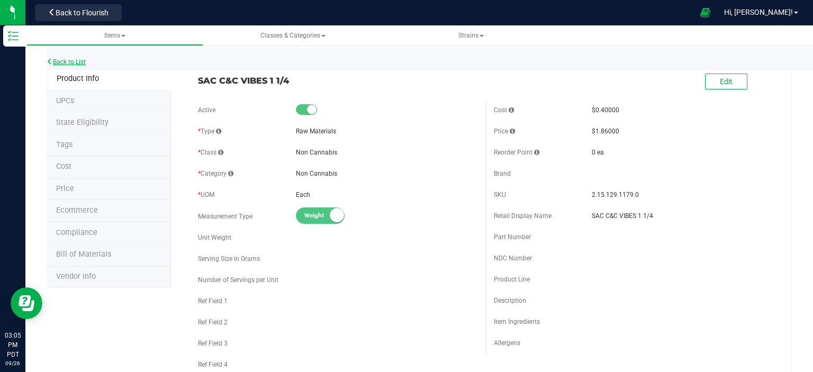
click at [68, 58] on link "Back to List" at bounding box center [66, 61] width 39 height 7
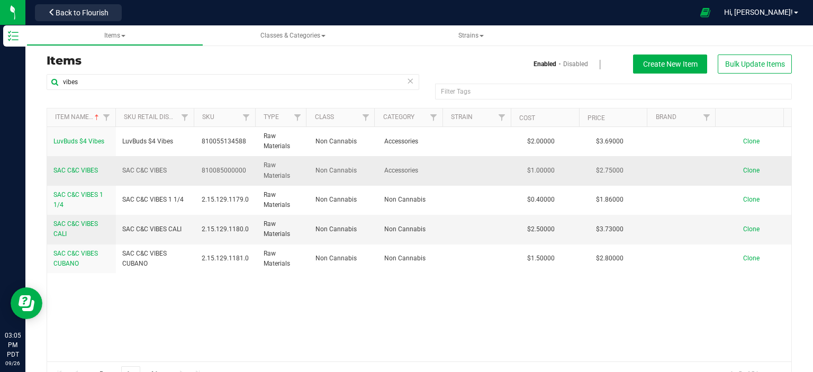
click at [80, 173] on span "SAC C&C VIBES" at bounding box center [75, 170] width 44 height 7
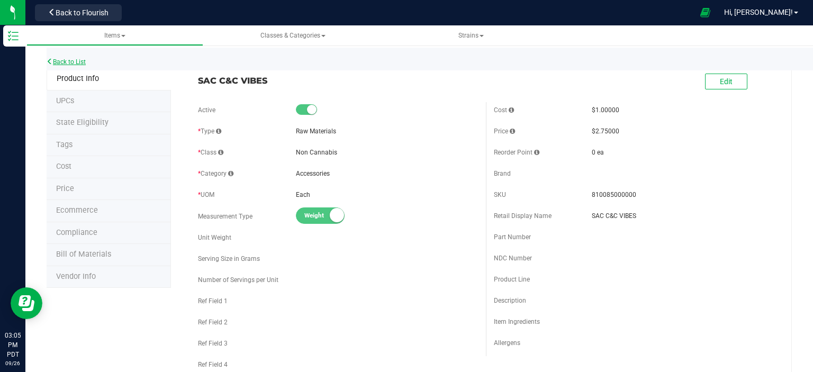
click at [70, 59] on link "Back to List" at bounding box center [66, 61] width 39 height 7
